Goal: Check status: Check status

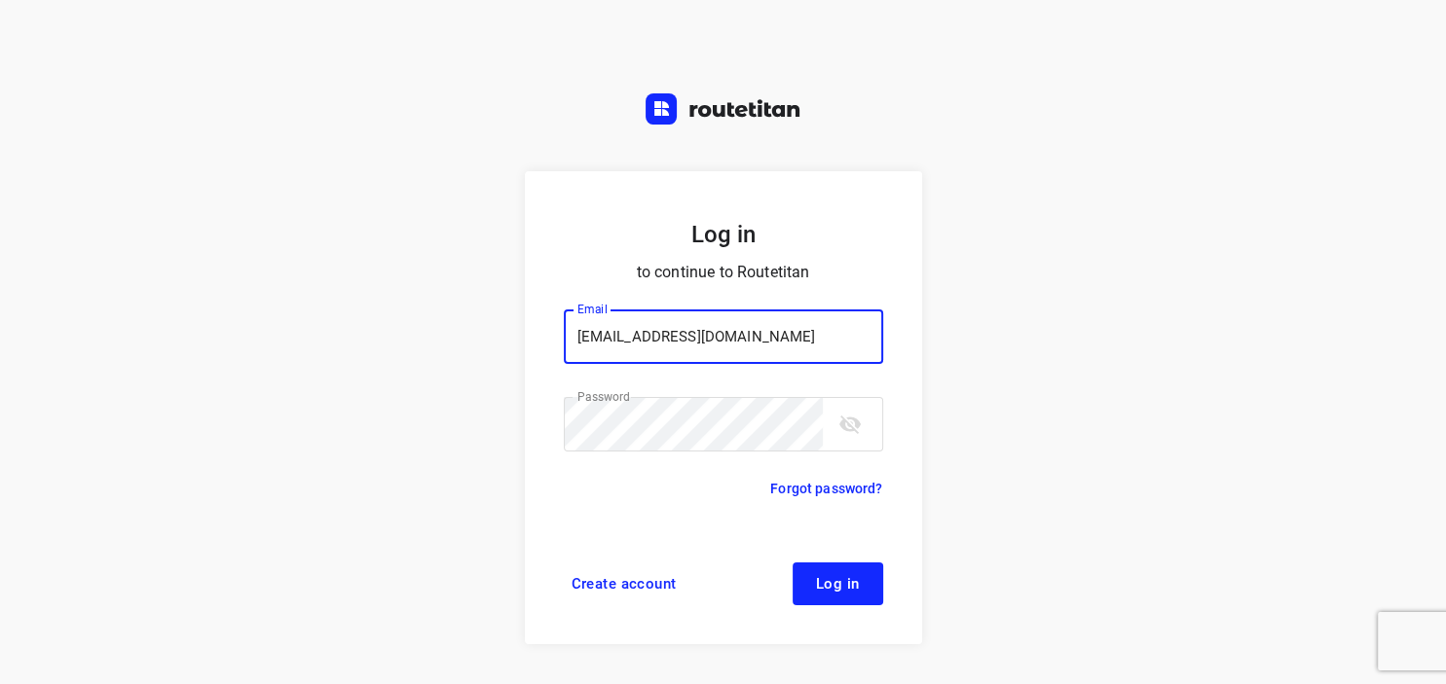
type input "[EMAIL_ADDRESS][DOMAIN_NAME]"
click at [857, 580] on span "Log in" at bounding box center [838, 584] width 44 height 16
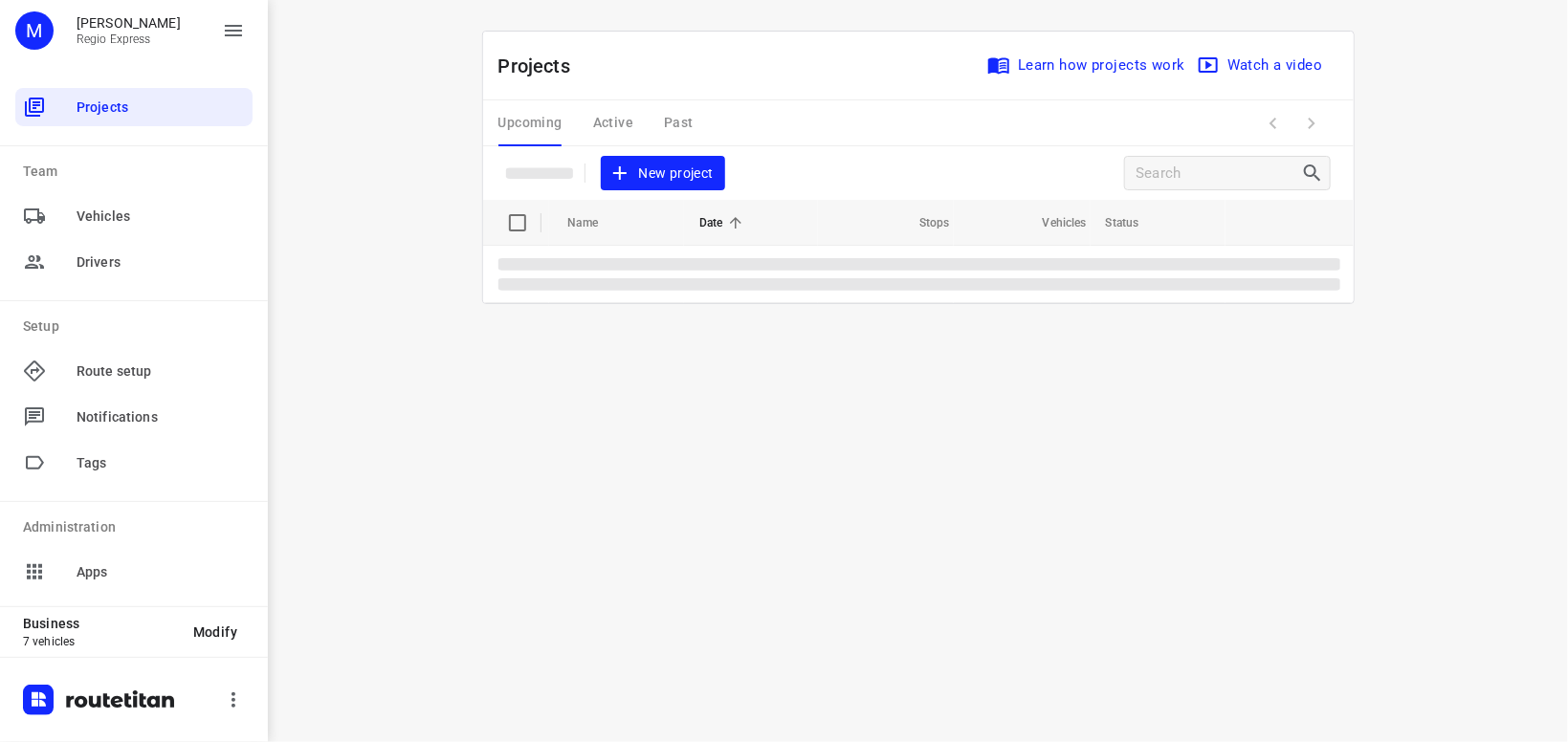
click at [607, 128] on div "Upcoming Active Past" at bounding box center [611, 123] width 226 height 46
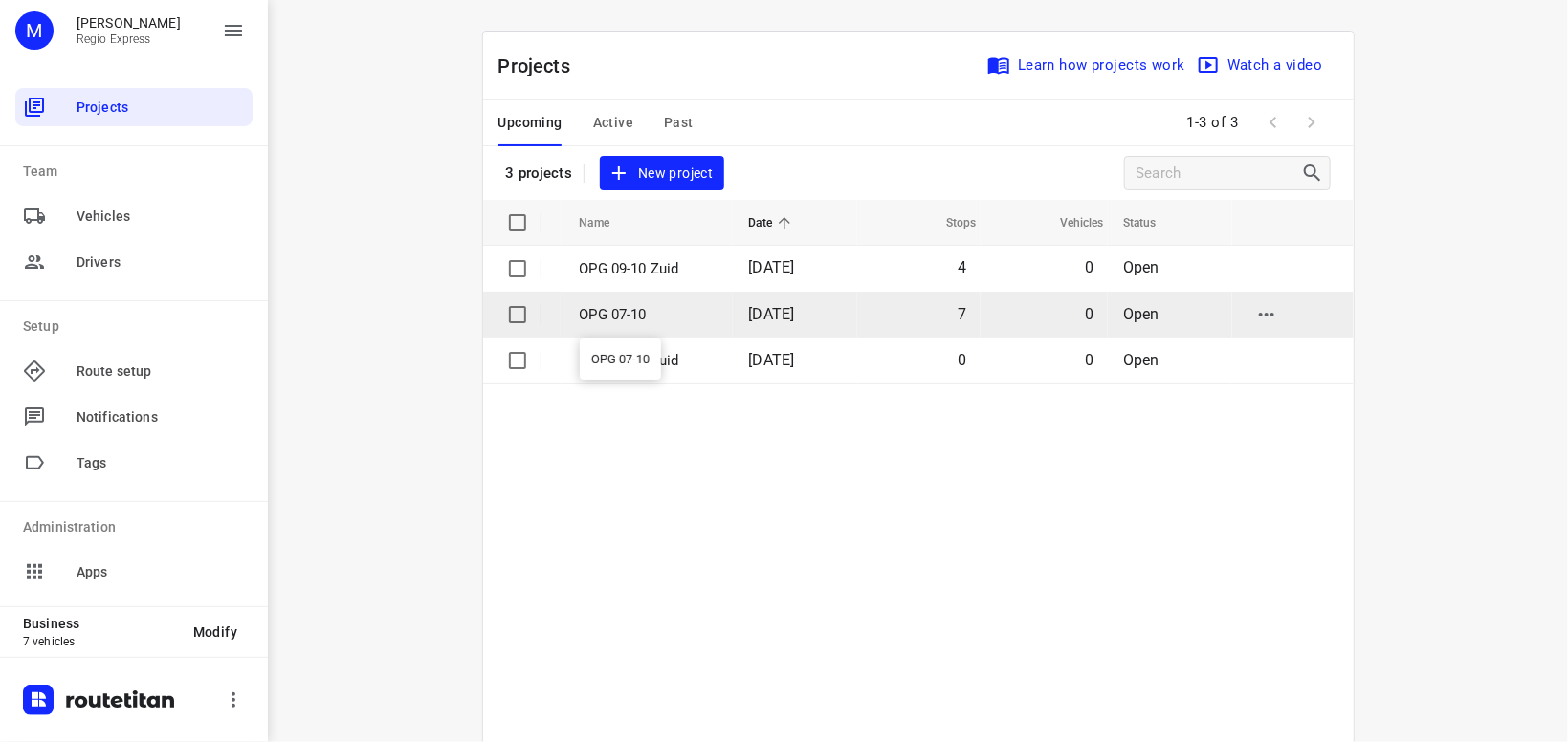
click at [663, 310] on p "OPG 07-10" at bounding box center [649, 315] width 140 height 22
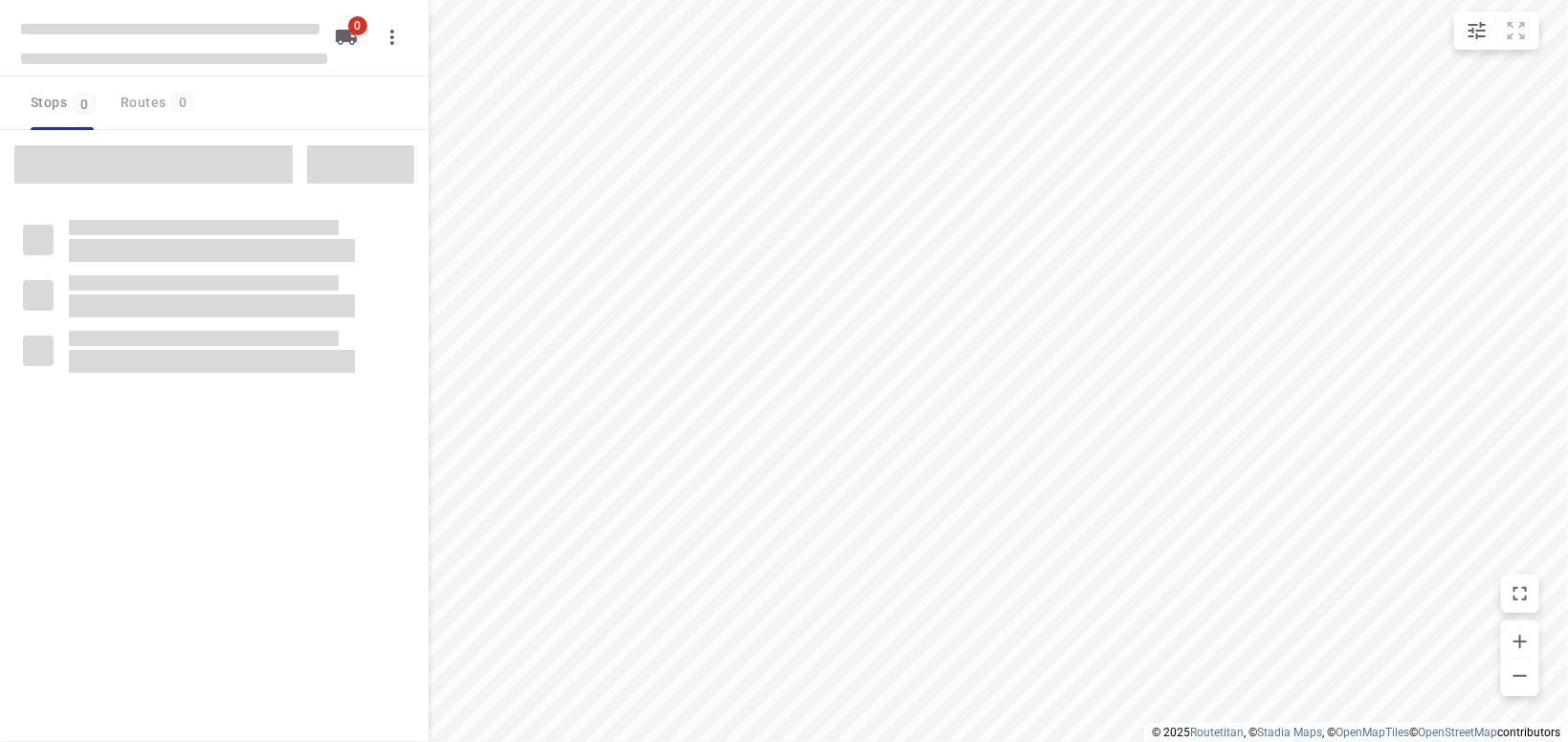
type input "distance"
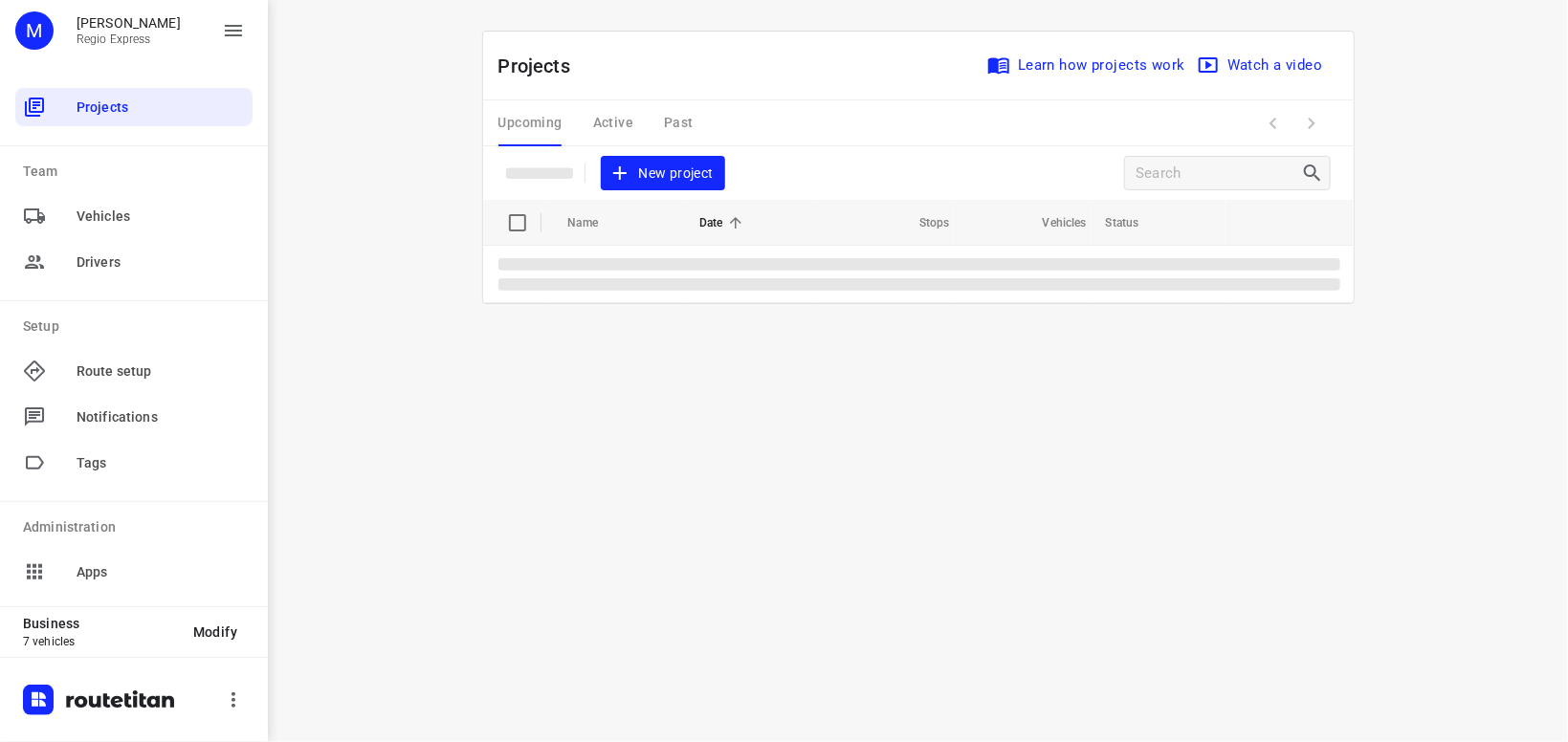
click at [608, 127] on div "Upcoming Active Past" at bounding box center [611, 123] width 226 height 46
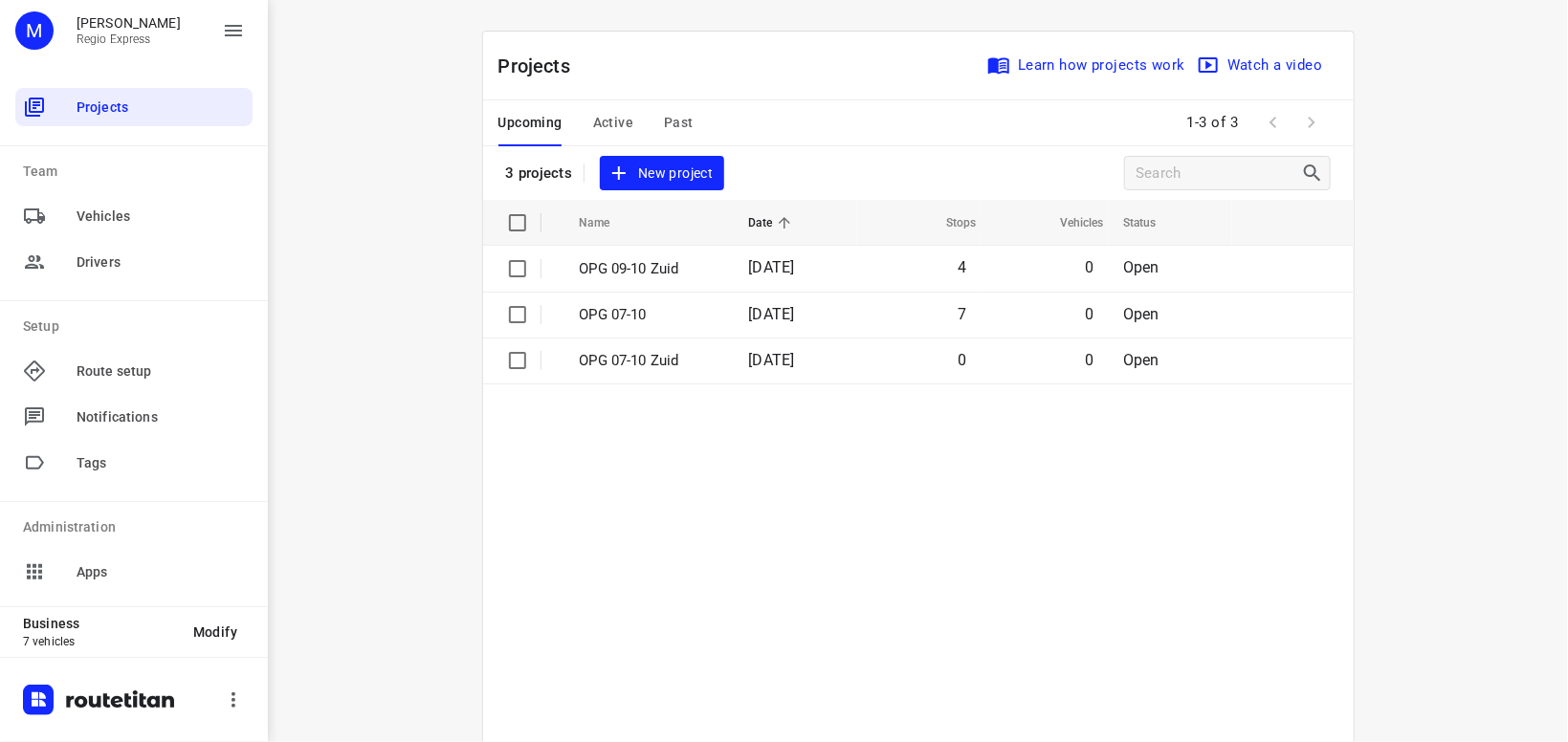
click at [624, 121] on span "Active" at bounding box center [613, 123] width 40 height 24
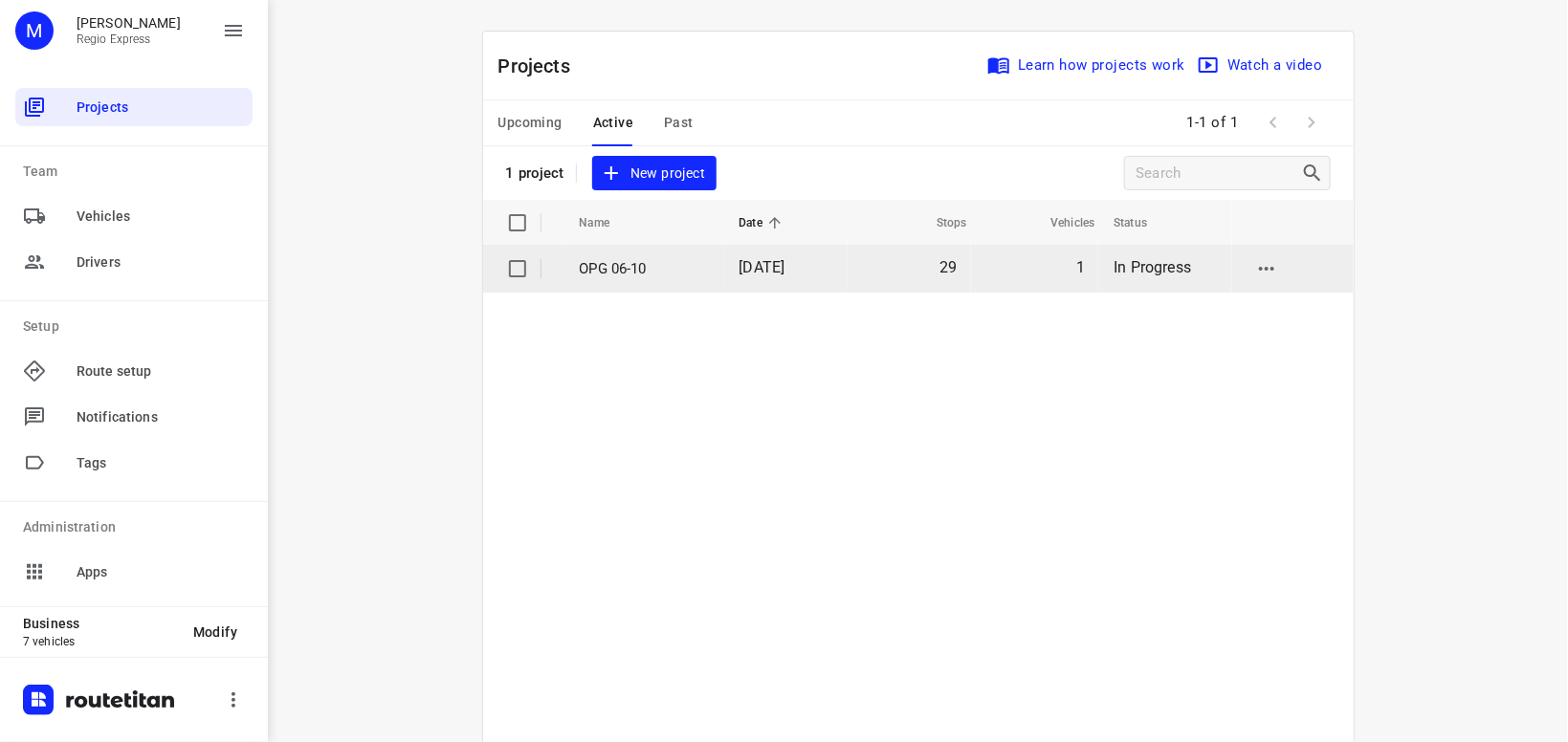
click at [638, 274] on p "OPG 06-10" at bounding box center [644, 269] width 131 height 22
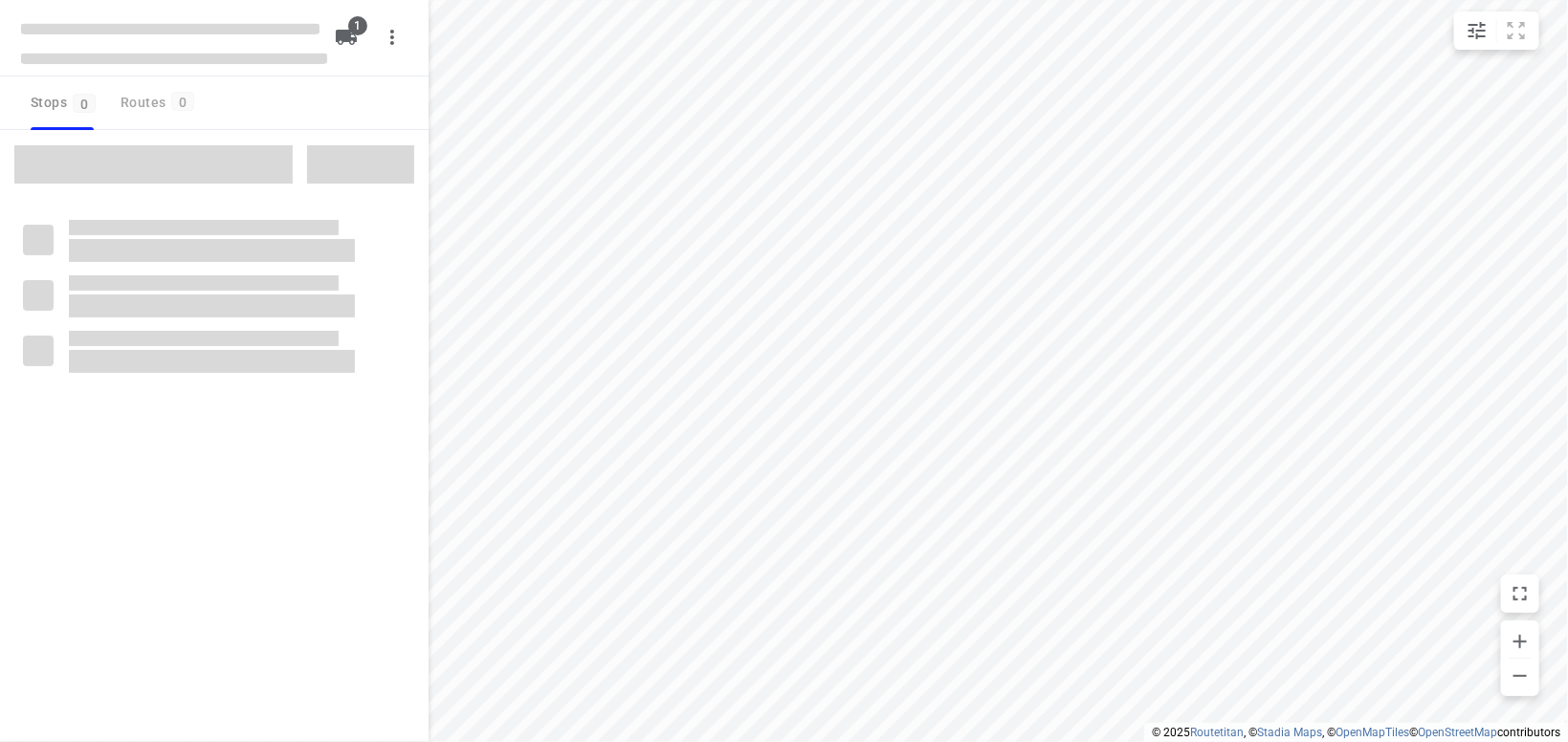
type input "distance"
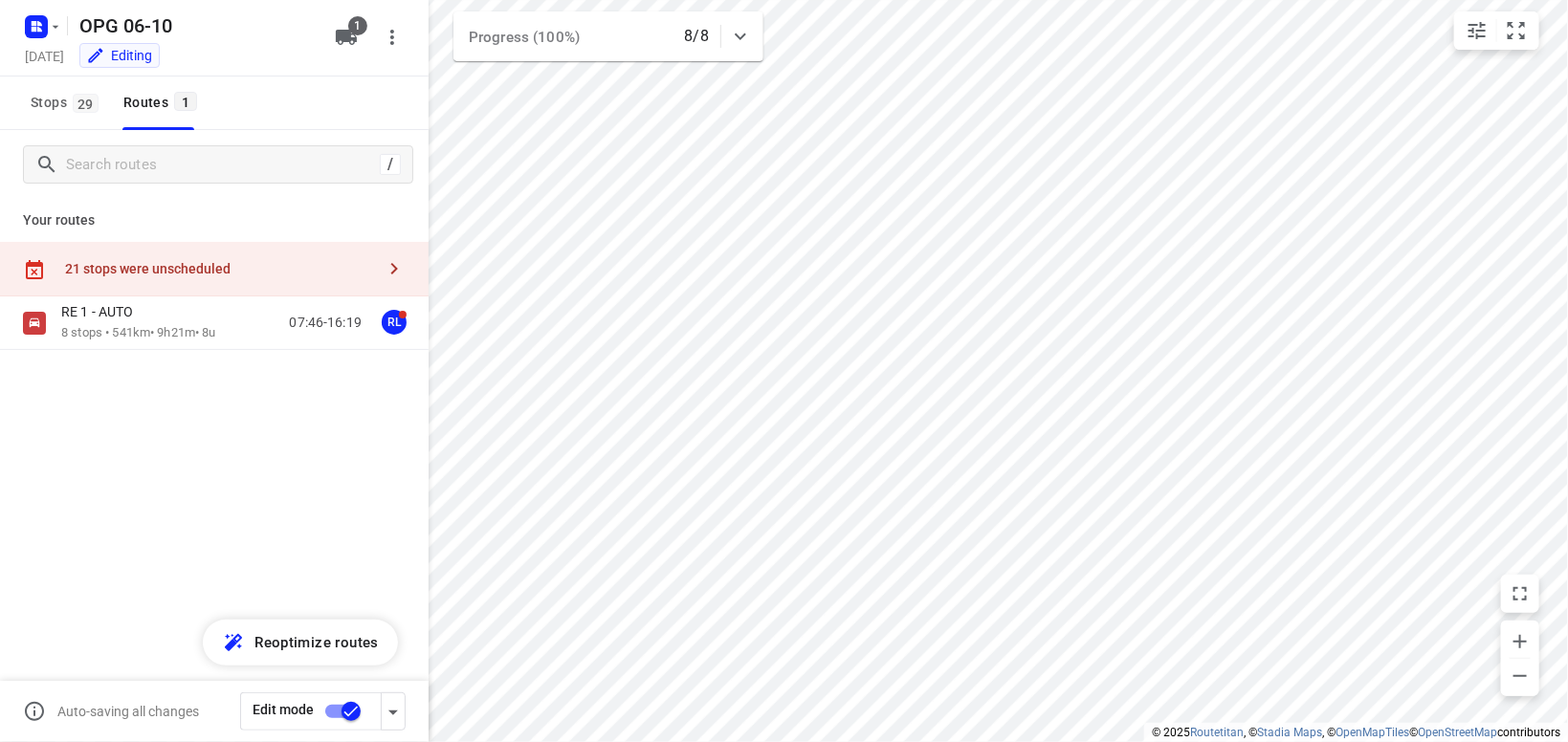
click at [392, 266] on icon "button" at bounding box center [393, 268] width 23 height 23
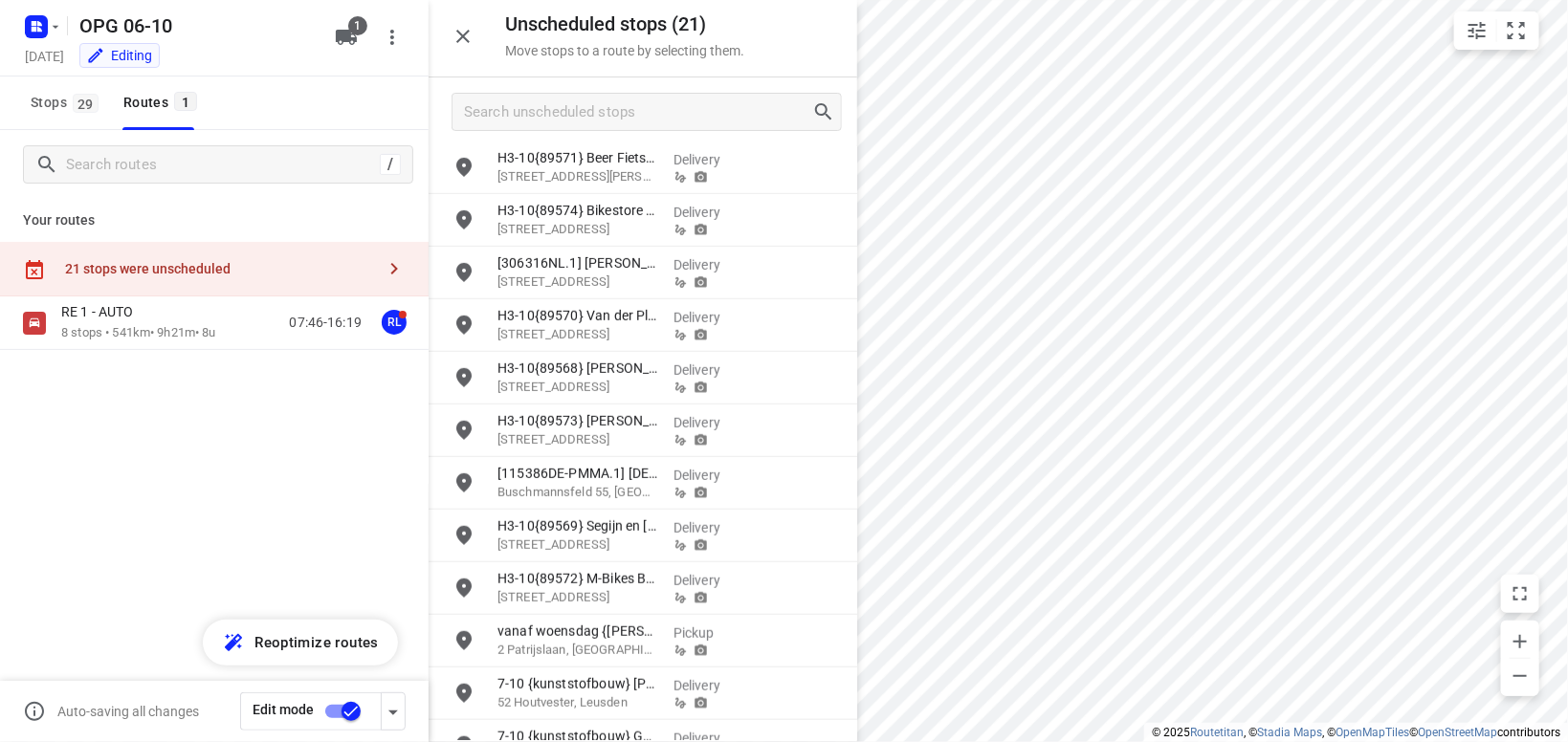
scroll to position [514, 0]
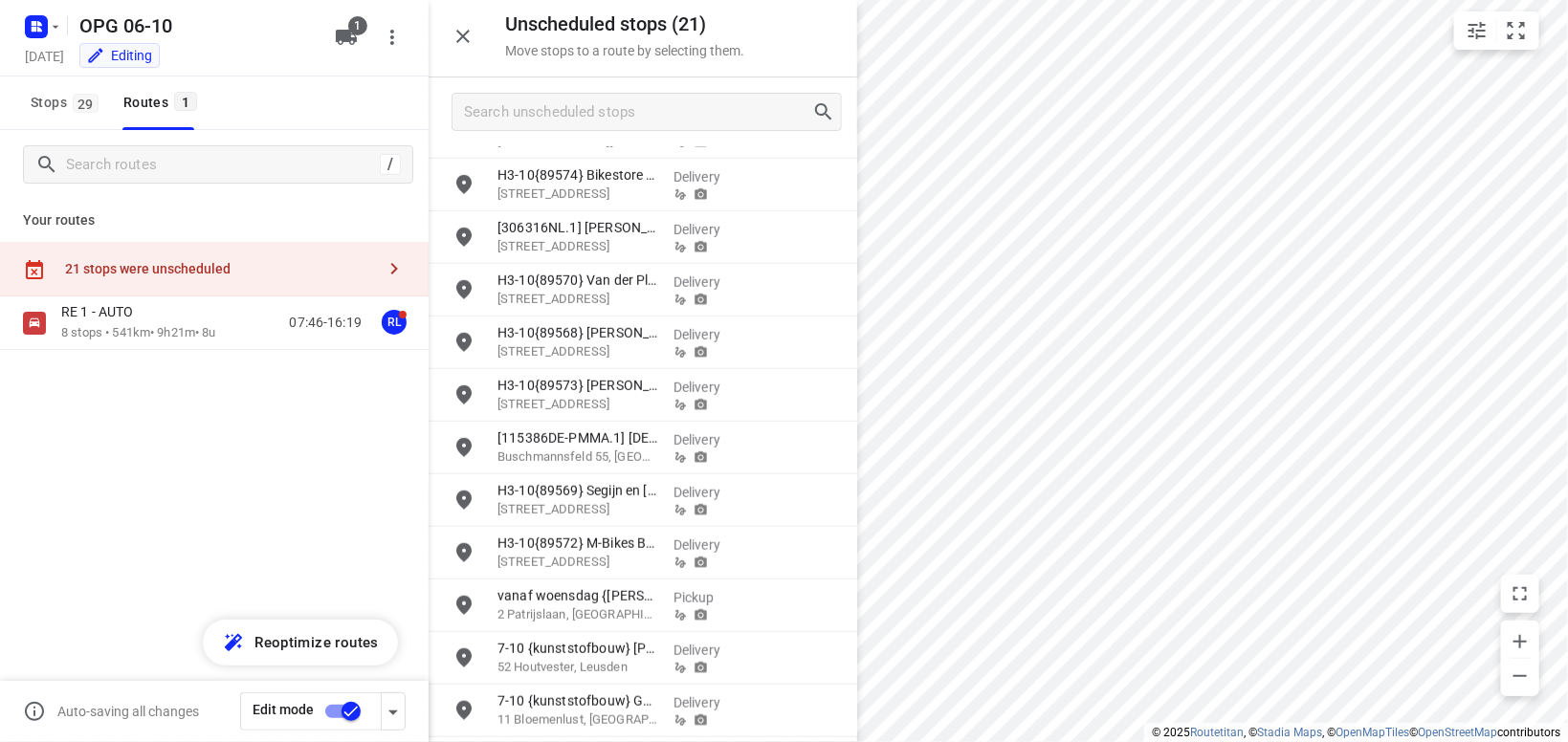
drag, startPoint x: 330, startPoint y: 460, endPoint x: 344, endPoint y: 450, distance: 17.2
click at [335, 460] on div "RE 1 - AUTO 8 stops • 541km • 9h21m • 8u 07:46-16:19 RL" at bounding box center [214, 390] width 428 height 188
